Goal: Download file/media

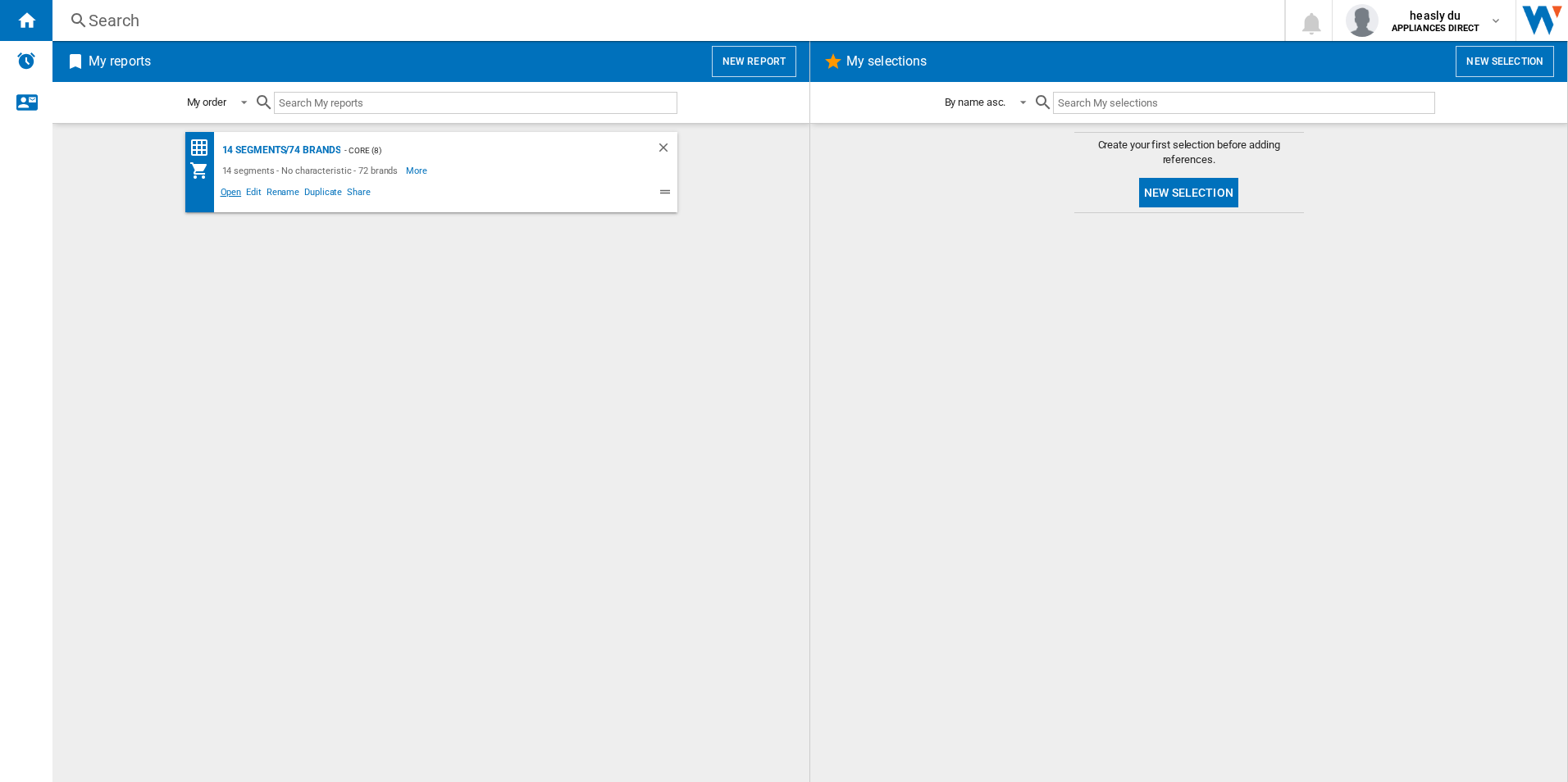
click at [230, 194] on span "Open" at bounding box center [230, 194] width 26 height 20
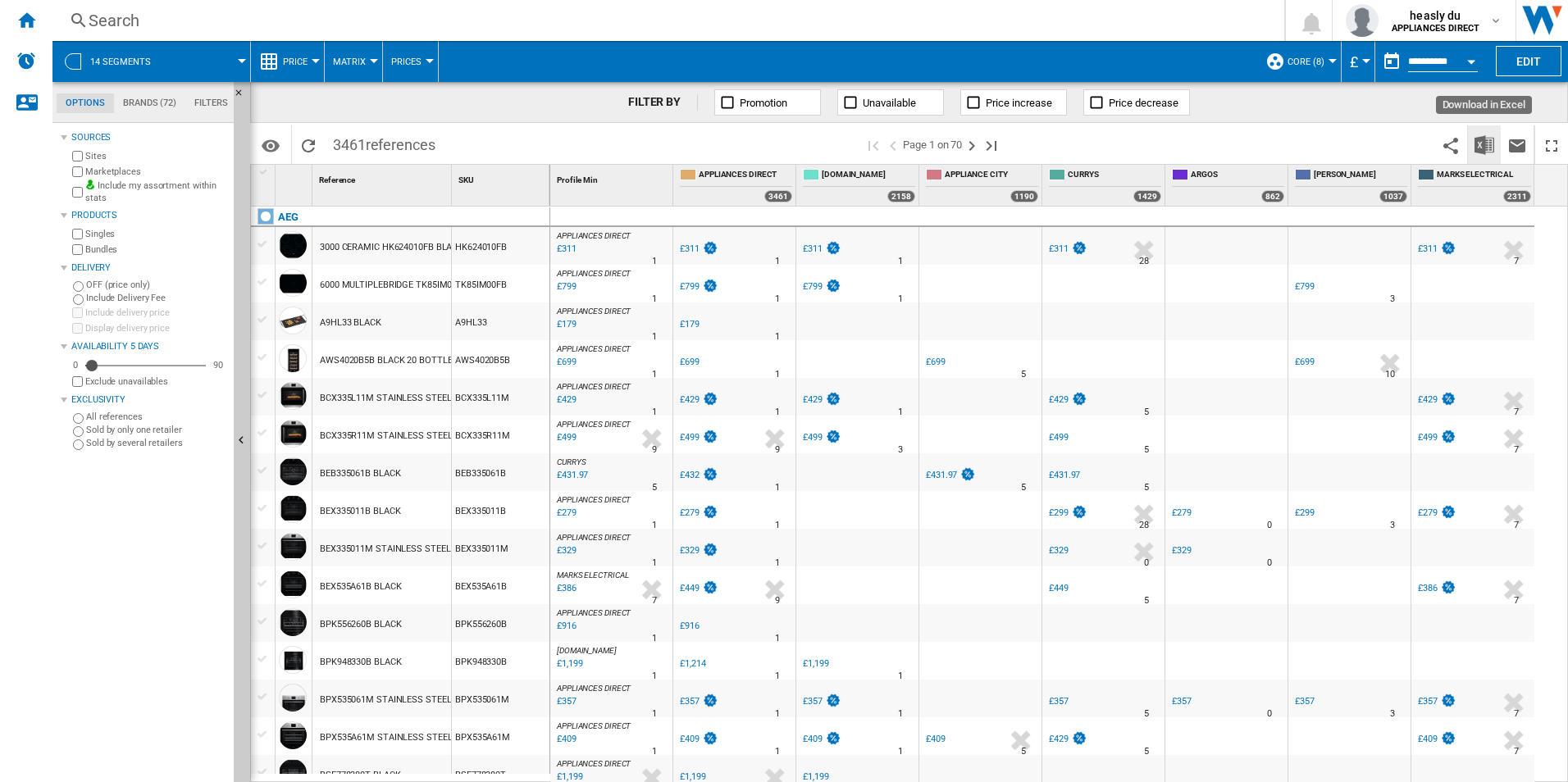
click at [1477, 151] on img "Download in Excel" at bounding box center [1484, 145] width 20 height 20
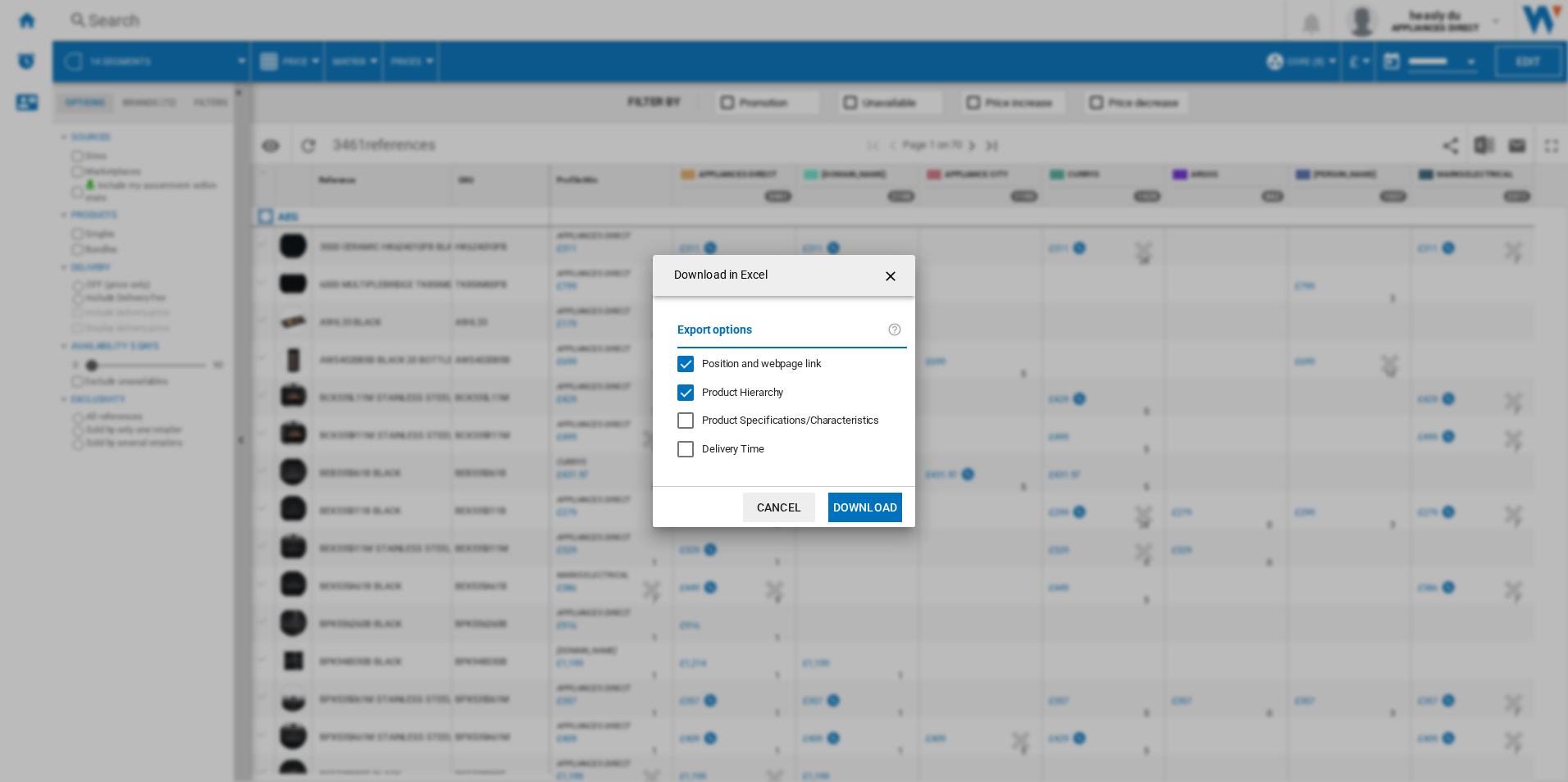
click at [868, 511] on button "Download" at bounding box center [865, 507] width 74 height 29
